Goal: Transaction & Acquisition: Purchase product/service

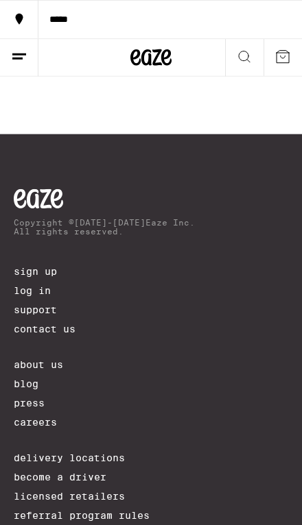
click at [33, 208] on icon at bounding box center [38, 198] width 49 height 19
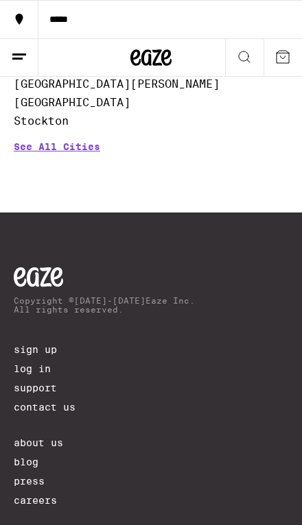
scroll to position [5747, 0]
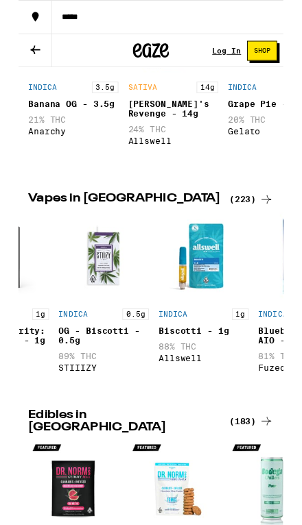
scroll to position [0, 337]
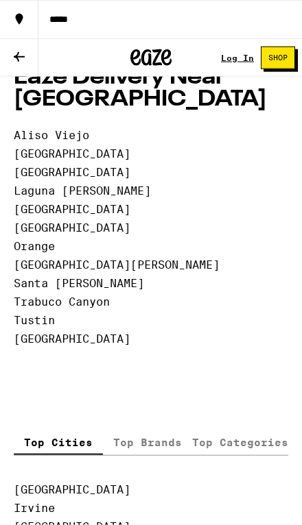
click at [43, 290] on link "Santa [PERSON_NAME]" at bounding box center [79, 283] width 130 height 13
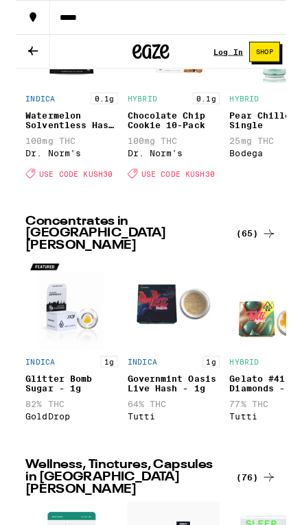
scroll to position [1119, 0]
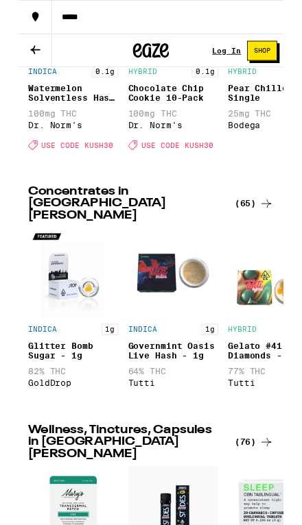
click at [278, 224] on icon at bounding box center [282, 232] width 16 height 16
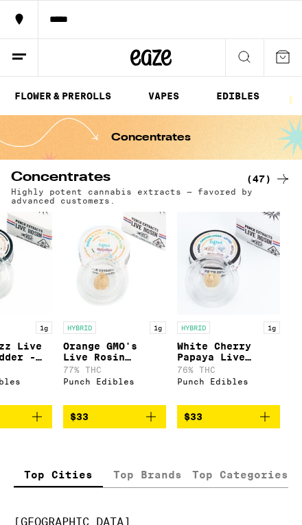
scroll to position [0, 130]
click at [158, 95] on link "VAPES" at bounding box center [155, 96] width 45 height 16
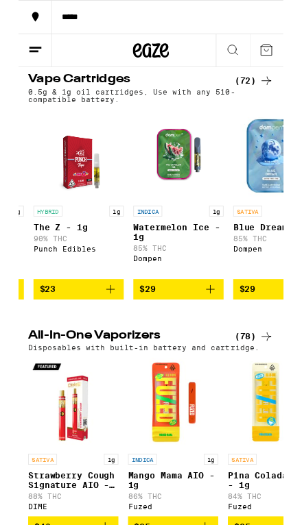
scroll to position [0, 2043]
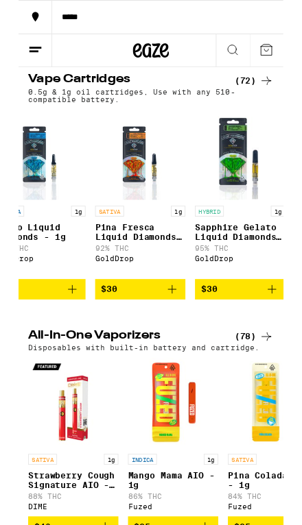
click at [186, 392] on h2 "All-In-One Vaporizers" at bounding box center [122, 384] width 222 height 16
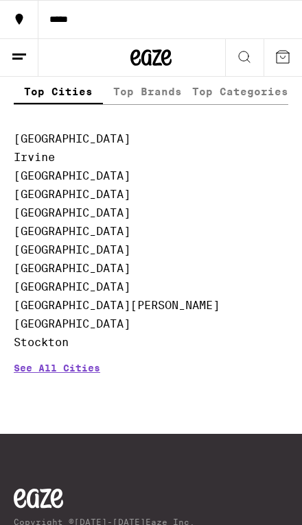
scroll to position [1208, 0]
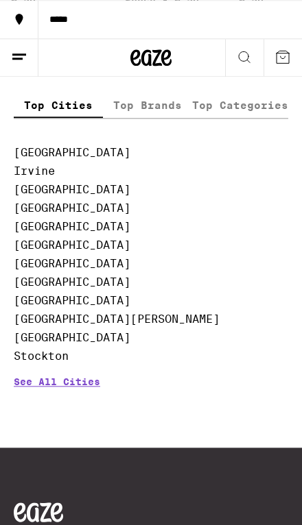
click at [28, 289] on link "[GEOGRAPHIC_DATA]" at bounding box center [72, 281] width 116 height 13
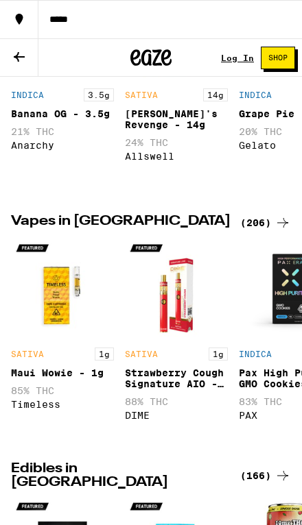
click at [250, 226] on div "(206)" at bounding box center [265, 222] width 51 height 16
